Goal: Find specific page/section: Find specific page/section

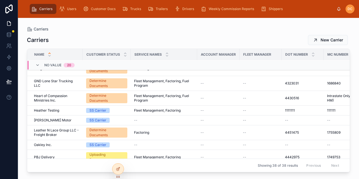
scroll to position [342, 0]
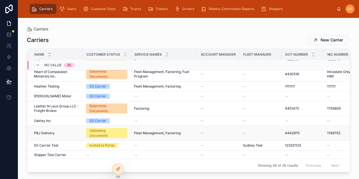
click at [72, 131] on div "PBJ Delivery PBJ Delivery" at bounding box center [56, 133] width 45 height 4
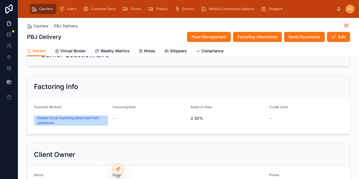
scroll to position [196, 0]
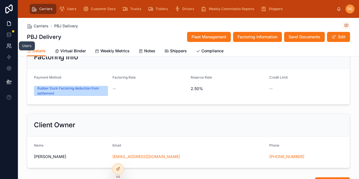
click at [10, 47] on icon at bounding box center [9, 46] width 6 height 6
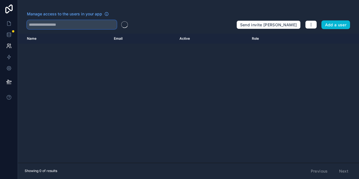
click at [73, 23] on input "text" at bounding box center [72, 24] width 90 height 9
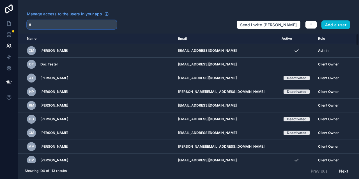
click at [73, 20] on input "*" at bounding box center [72, 24] width 90 height 9
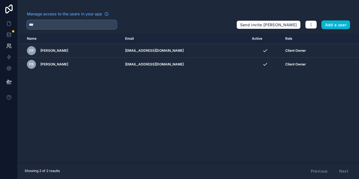
type input "***"
drag, startPoint x: 53, startPoint y: 24, endPoint x: 10, endPoint y: 26, distance: 42.9
click at [10, 26] on div "App Manage access to the users in your app *** Send invite reminders Add a user…" at bounding box center [179, 89] width 359 height 179
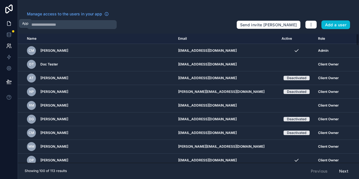
click at [9, 22] on icon at bounding box center [9, 22] width 1 height 1
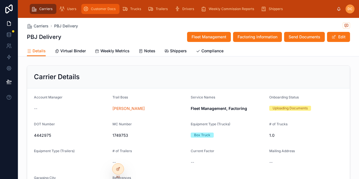
click at [97, 7] on span "Customer Docs" at bounding box center [103, 9] width 25 height 4
